Goal: Information Seeking & Learning: Find specific fact

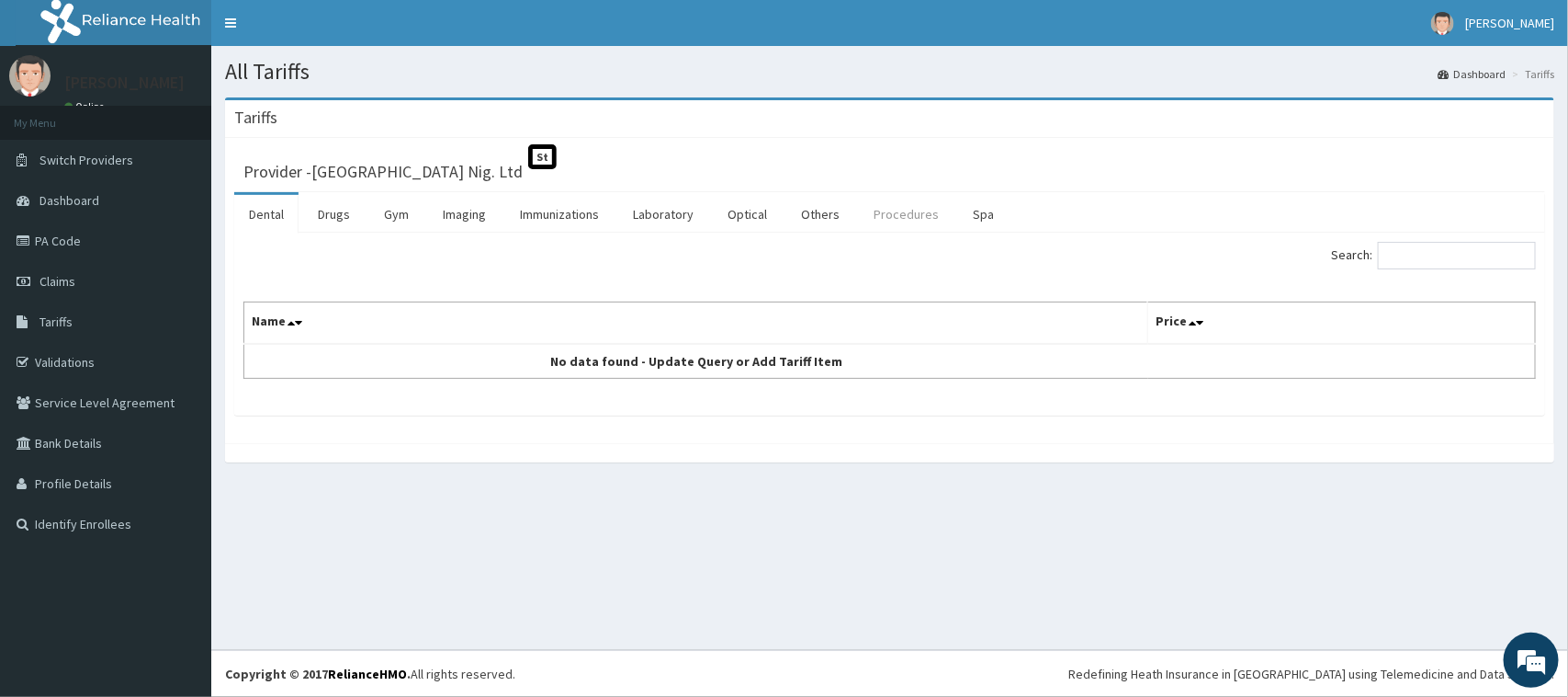
click at [878, 209] on link "Procedures" at bounding box center [906, 213] width 95 height 39
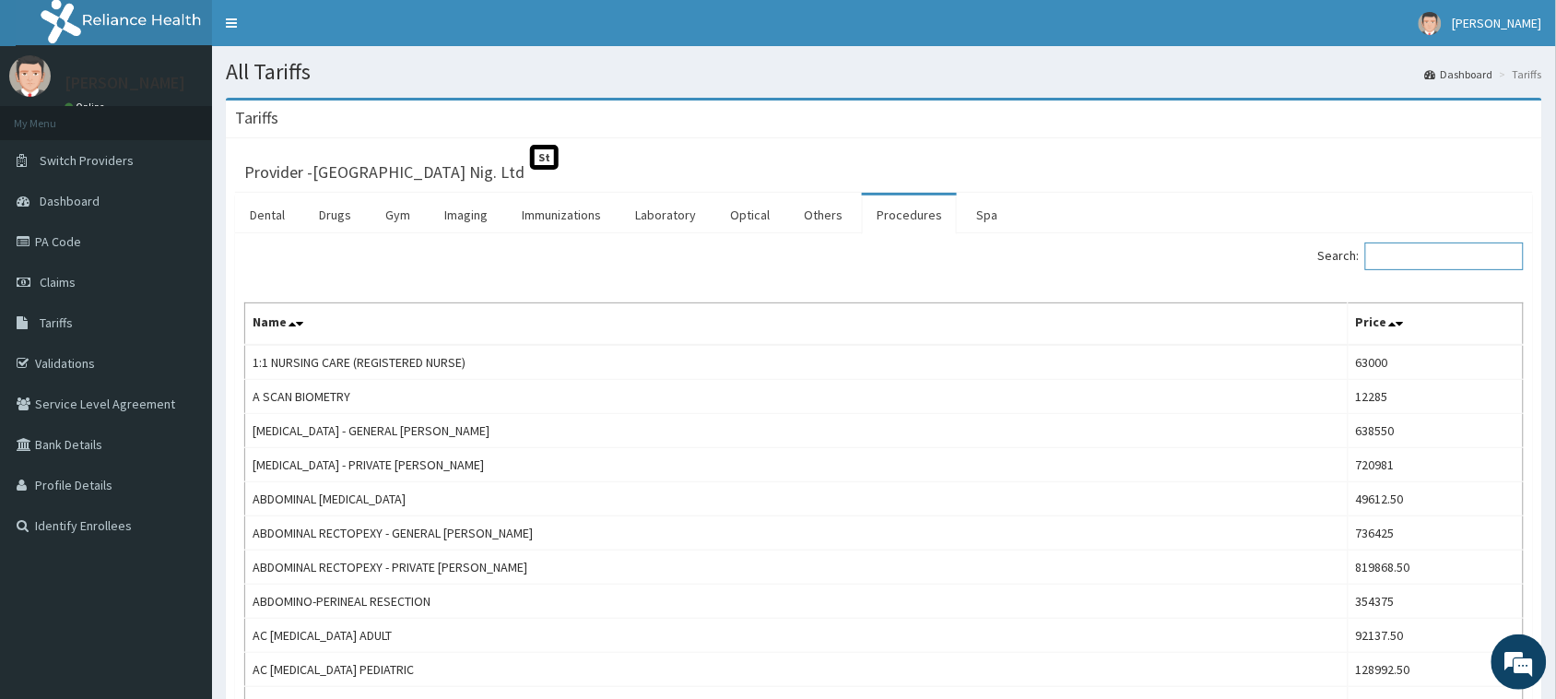
click at [1422, 256] on input "Search:" at bounding box center [1444, 256] width 159 height 28
paste input "IMPLANTS - ORIF PLATE & SCREW"
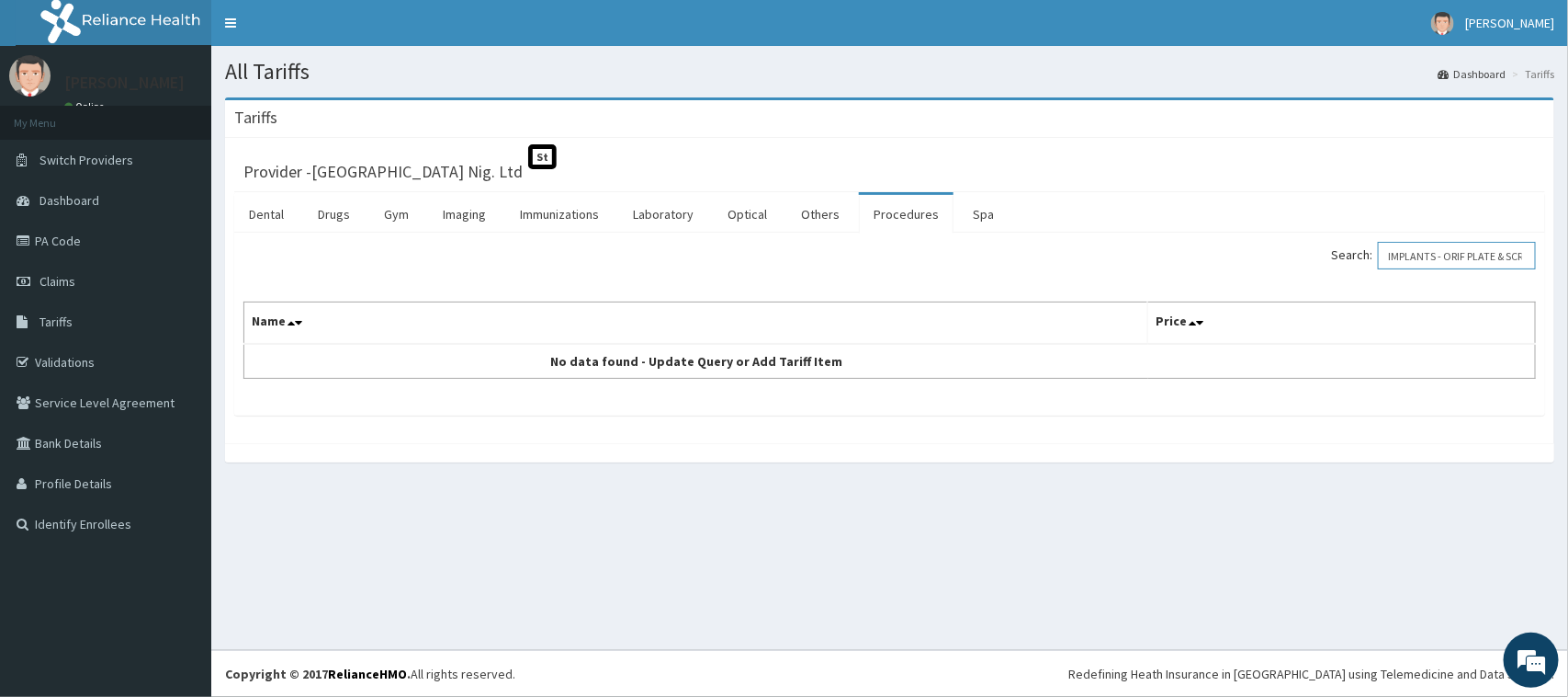
click at [1421, 245] on input "IMPLANTS - ORIF PLATE & SCREW" at bounding box center [1456, 255] width 158 height 28
paste input "Orthopeadic - ORIF WITH PLATE & SCREWS - General [PERSON_NAME]"
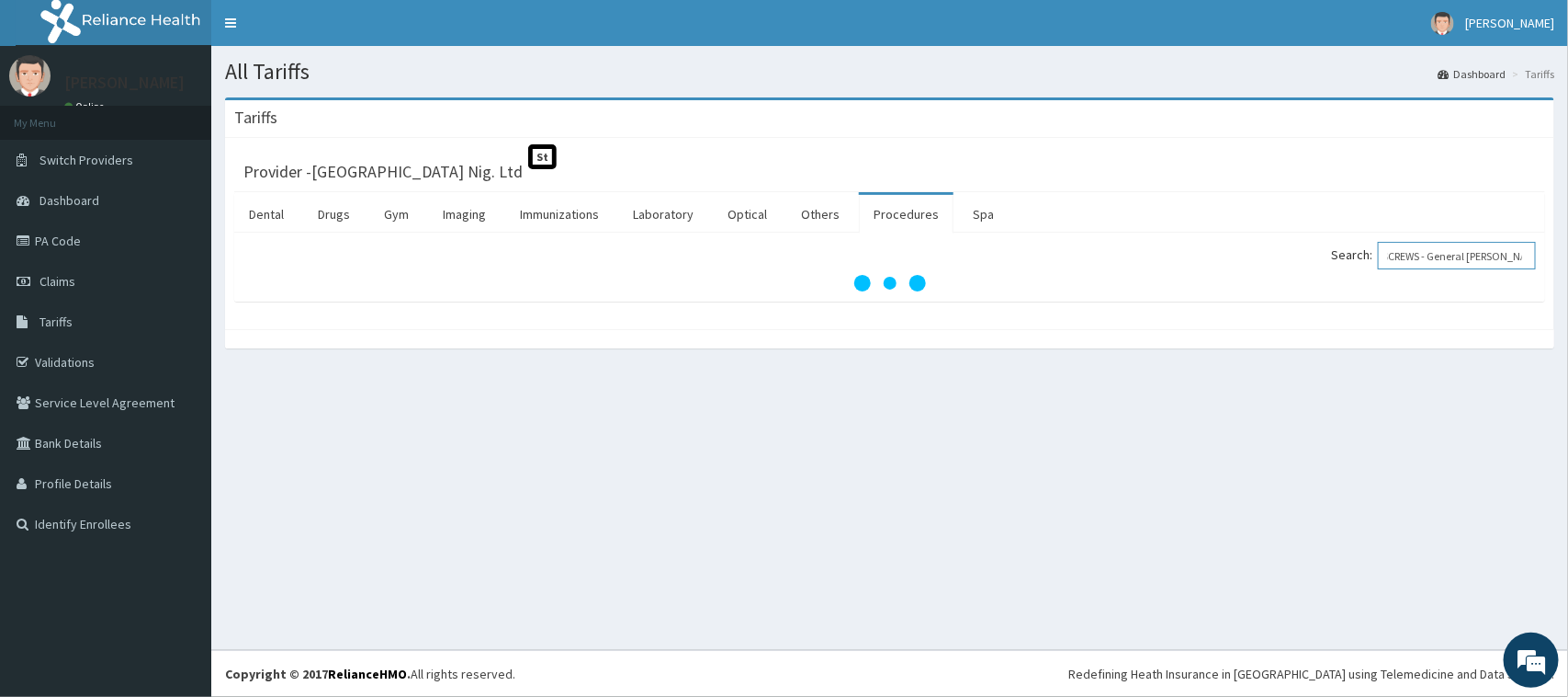
scroll to position [0, 146]
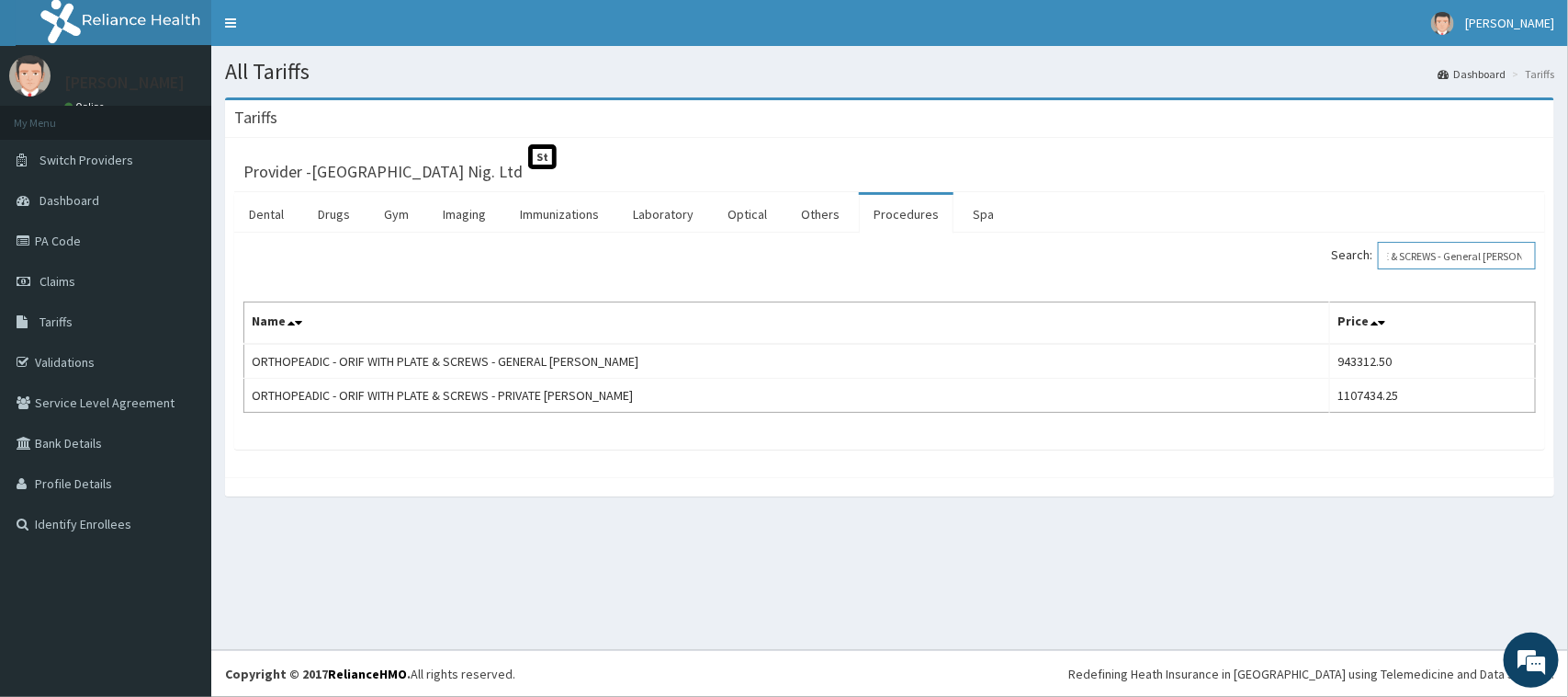
type input "Orthopeadic - ORIF WITH PLATE & SCREWS - General [PERSON_NAME]"
click at [147, 232] on link "PA Code" at bounding box center [106, 240] width 211 height 41
